Goal: Task Accomplishment & Management: Manage account settings

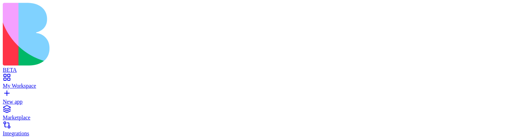
drag, startPoint x: 155, startPoint y: 80, endPoint x: 163, endPoint y: 80, distance: 7.9
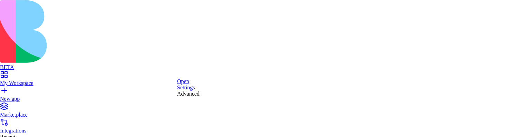
click at [239, 84] on link "Open" at bounding box center [233, 83] width 12 height 6
click at [255, 97] on div "Advanced" at bounding box center [247, 93] width 22 height 6
click at [227, 91] on link "Settings" at bounding box center [225, 88] width 18 height 6
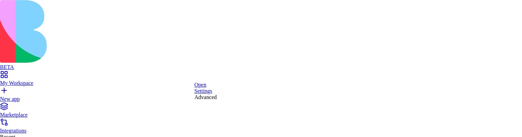
click at [67, 60] on div "Settings" at bounding box center [71, 60] width 22 height 6
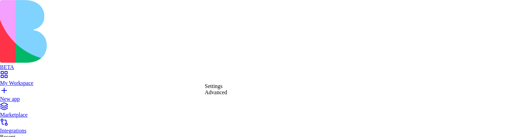
click at [215, 88] on div "Settings" at bounding box center [216, 86] width 22 height 6
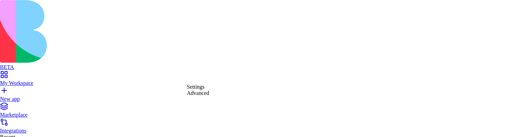
click at [203, 96] on div "Advanced" at bounding box center [198, 93] width 22 height 6
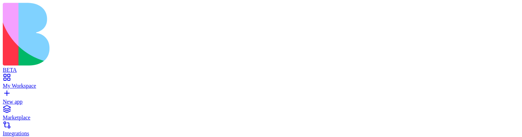
type button "on"
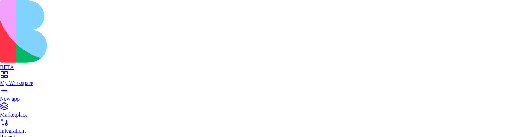
type textarea "**********"
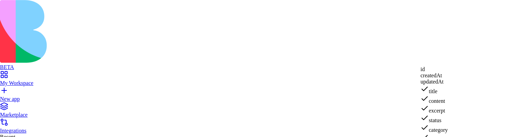
click at [444, 104] on div "content" at bounding box center [440, 100] width 40 height 10
click at [443, 110] on div "excerpt" at bounding box center [440, 106] width 40 height 10
click at [449, 107] on div "status" at bounding box center [440, 112] width 40 height 10
click at [447, 113] on div "category" at bounding box center [440, 118] width 40 height 10
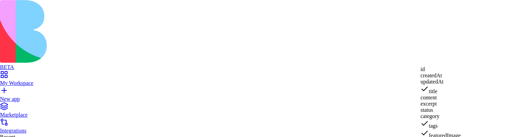
click at [444, 119] on div "tags" at bounding box center [440, 124] width 40 height 10
click at [444, 128] on div "featuredImage" at bounding box center [440, 131] width 40 height 10
click at [447, 132] on div "authorEmail" at bounding box center [438, 137] width 36 height 10
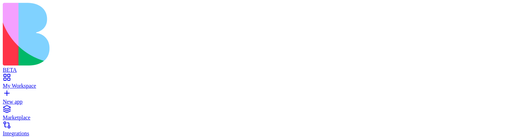
scroll to position [0, 0]
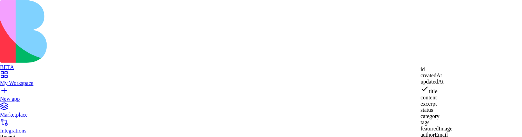
click at [439, 101] on div "content" at bounding box center [436, 98] width 32 height 6
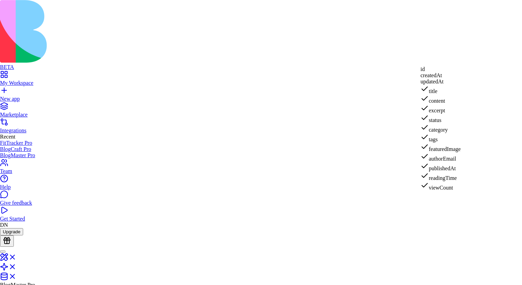
click at [446, 104] on div "content" at bounding box center [440, 100] width 40 height 10
click at [437, 110] on div "excerpt" at bounding box center [440, 106] width 40 height 10
click at [434, 117] on div "status" at bounding box center [440, 112] width 40 height 10
click at [436, 123] on div "category" at bounding box center [440, 118] width 40 height 10
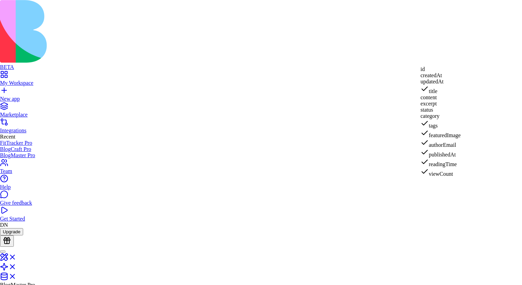
click at [436, 129] on div "tags" at bounding box center [440, 124] width 40 height 10
click at [438, 135] on div "featuredImage" at bounding box center [440, 131] width 40 height 10
click at [445, 137] on div "authorEmail" at bounding box center [438, 137] width 36 height 10
click at [445, 137] on div "publishedAt" at bounding box center [438, 143] width 36 height 10
click at [446, 101] on div "content" at bounding box center [438, 98] width 36 height 6
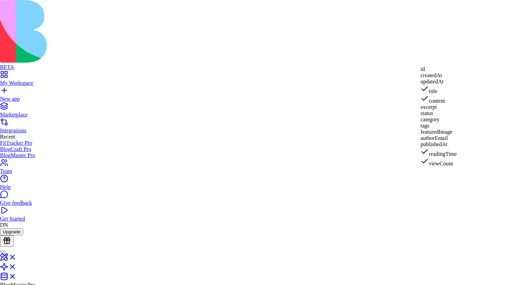
click at [442, 110] on div "excerpt" at bounding box center [438, 107] width 36 height 6
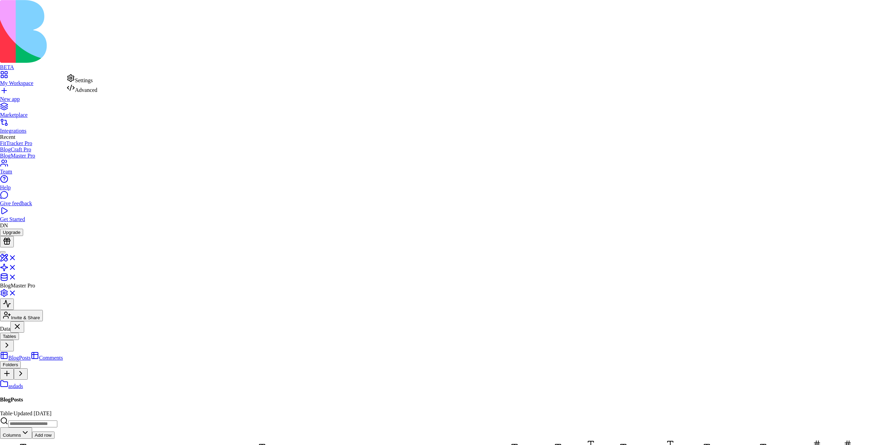
click at [84, 81] on div "Settings" at bounding box center [82, 79] width 31 height 10
click at [67, 81] on div "Advanced" at bounding box center [60, 76] width 31 height 10
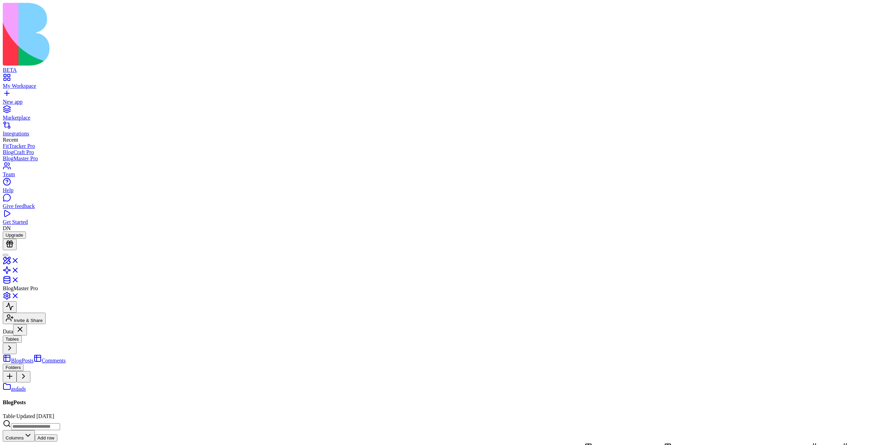
click at [19, 269] on link at bounding box center [11, 272] width 17 height 6
click at [19, 260] on link at bounding box center [11, 263] width 17 height 6
click at [19, 271] on link at bounding box center [11, 274] width 17 height 6
click at [55, 357] on link "[PERSON_NAME]" at bounding box center [29, 360] width 52 height 6
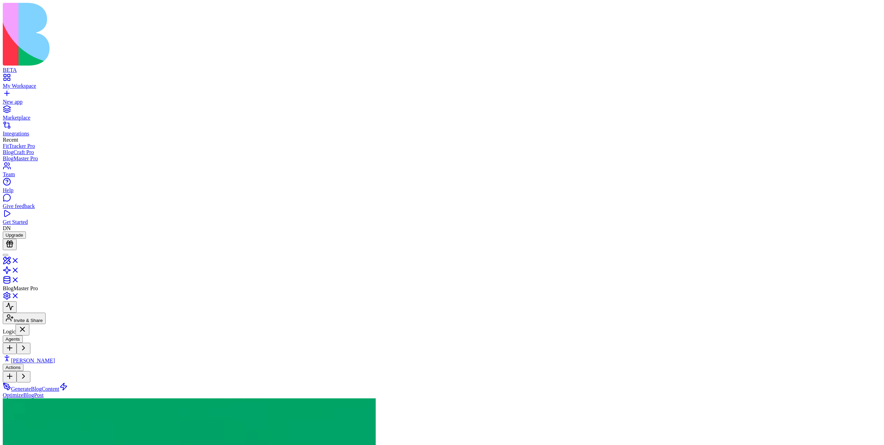
click at [59, 386] on span "GenerateBlogContent" at bounding box center [35, 389] width 48 height 6
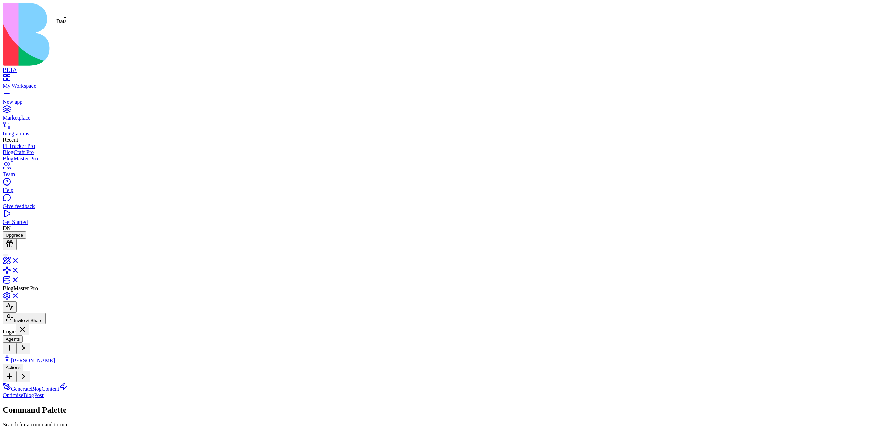
click at [19, 279] on link at bounding box center [11, 282] width 17 height 6
click at [19, 260] on link at bounding box center [11, 263] width 17 height 6
click at [237, 250] on header "BlogMaster Pro Invite & Share" at bounding box center [442, 288] width 878 height 76
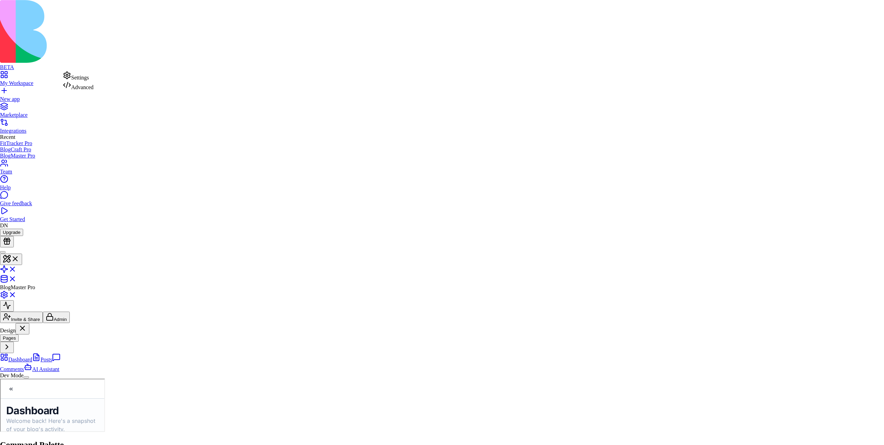
click at [45, 169] on html "BETA My Workspace New app Marketplace Integrations Recent FitTracker Pro BlogCr…" at bounding box center [442, 234] width 884 height 468
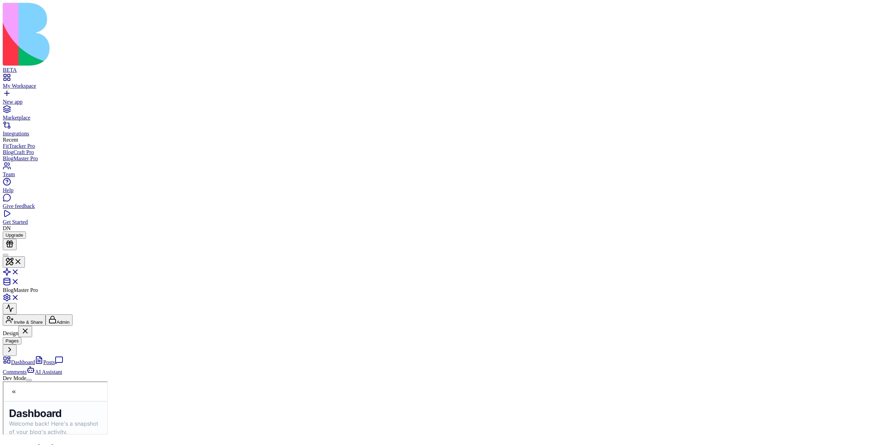
click at [3, 381] on link "Comments" at bounding box center [3, 381] width 0 height 0
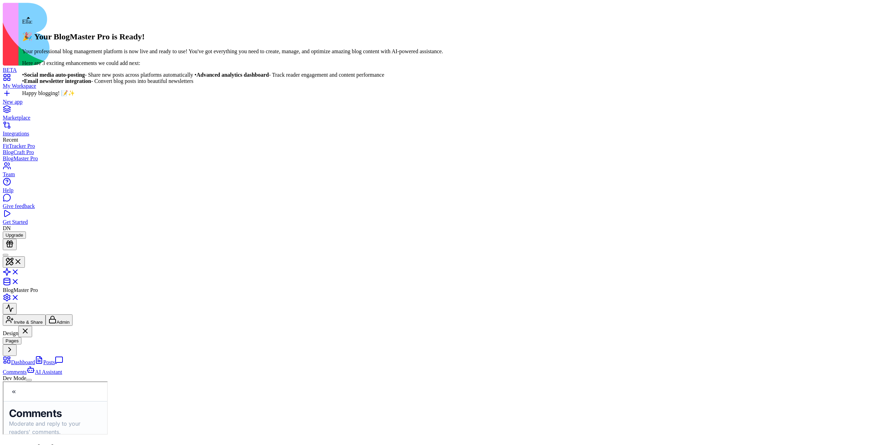
click at [6, 255] on div at bounding box center [6, 255] width 0 height 0
